Goal: Task Accomplishment & Management: Manage account settings

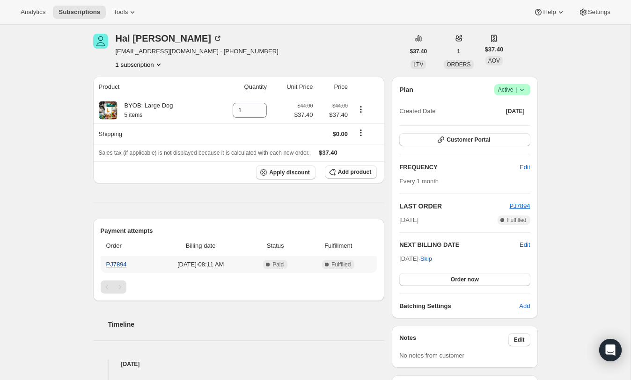
scroll to position [36, 0]
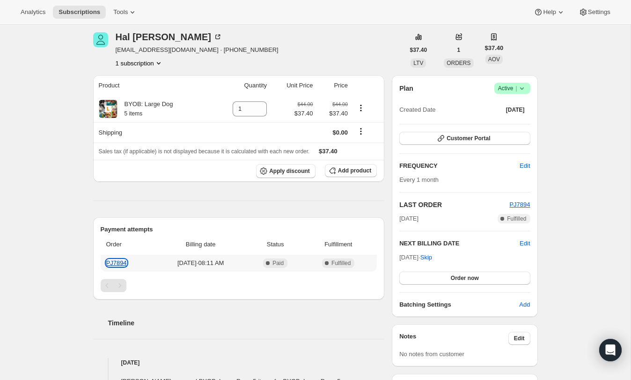
click at [119, 264] on link "PJ7894" at bounding box center [116, 263] width 21 height 7
click at [462, 143] on button "Customer Portal" at bounding box center [464, 138] width 131 height 13
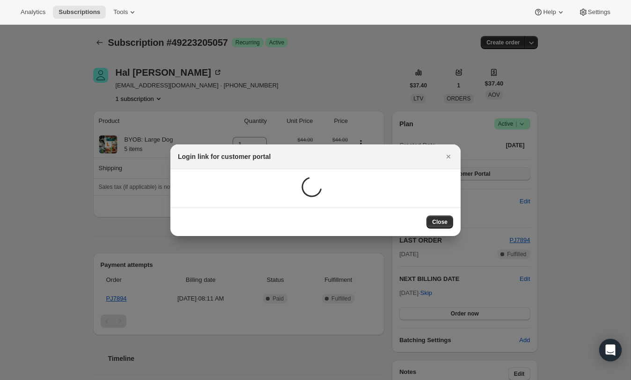
scroll to position [0, 0]
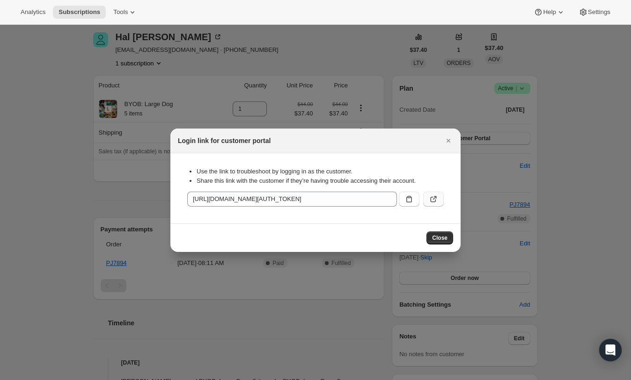
click at [429, 198] on icon ":rc0:" at bounding box center [433, 199] width 9 height 9
